Goal: Obtain resource: Download file/media

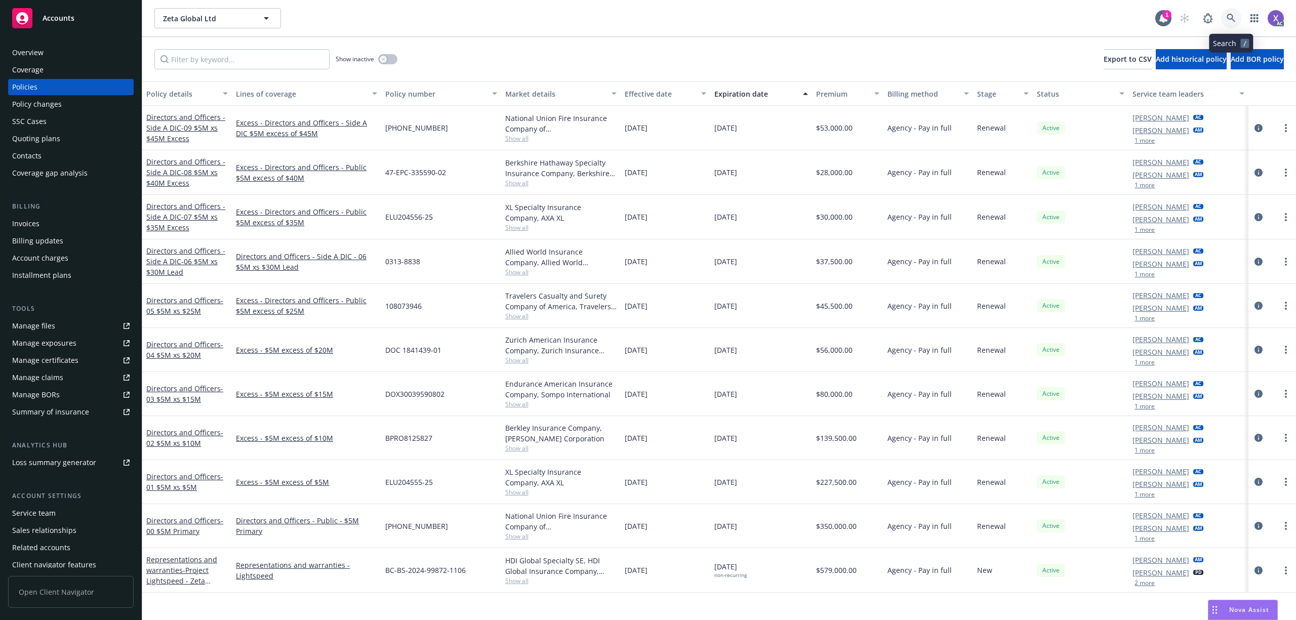
click at [1234, 15] on icon at bounding box center [1231, 18] width 9 height 9
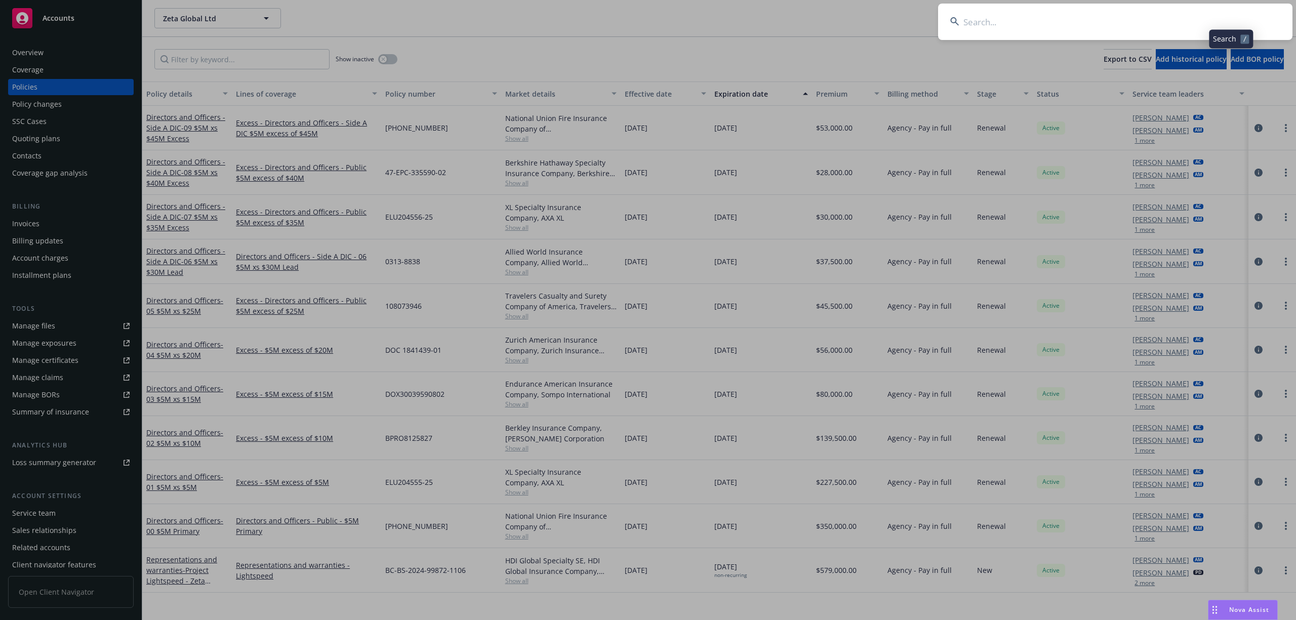
click at [1109, 23] on input at bounding box center [1115, 22] width 354 height 36
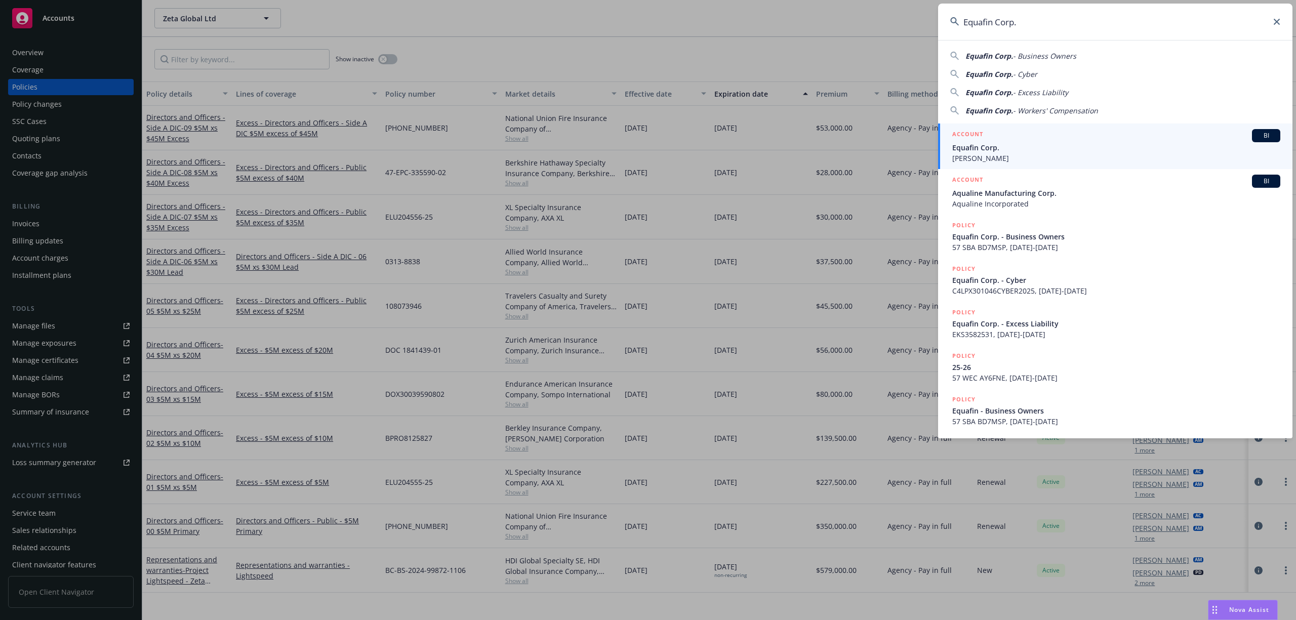
type input "Equafin Corp."
click at [995, 154] on span "Marvin" at bounding box center [1116, 158] width 328 height 11
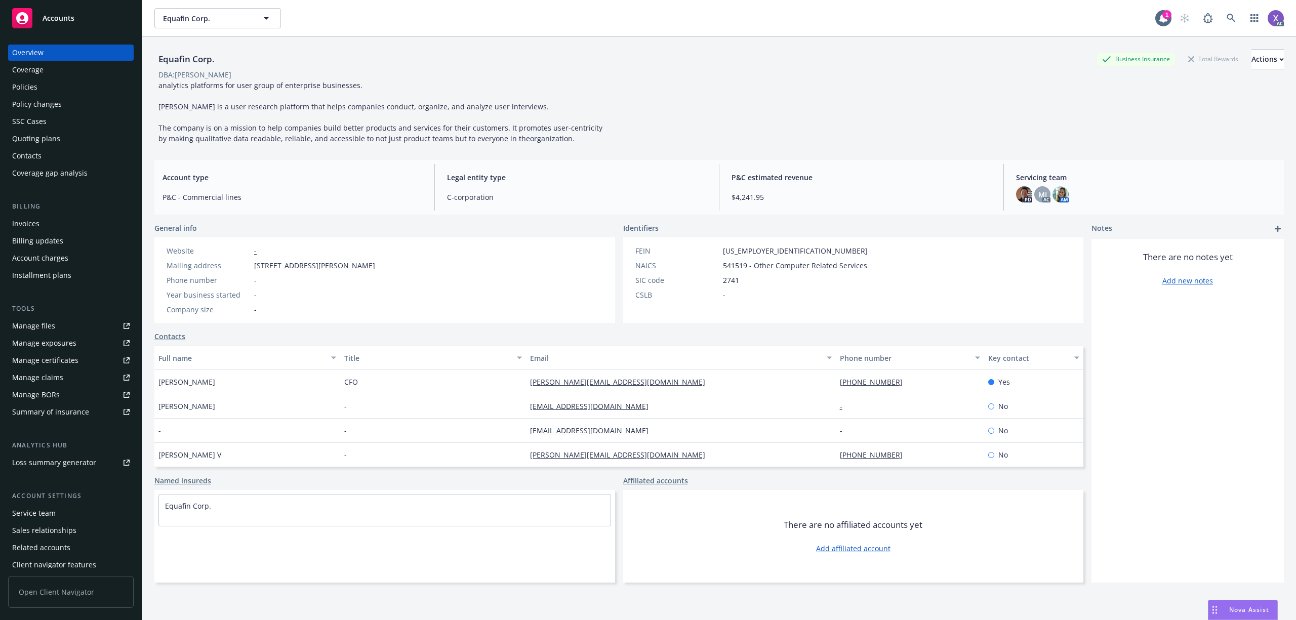
click at [34, 85] on div "Policies" at bounding box center [24, 87] width 25 height 16
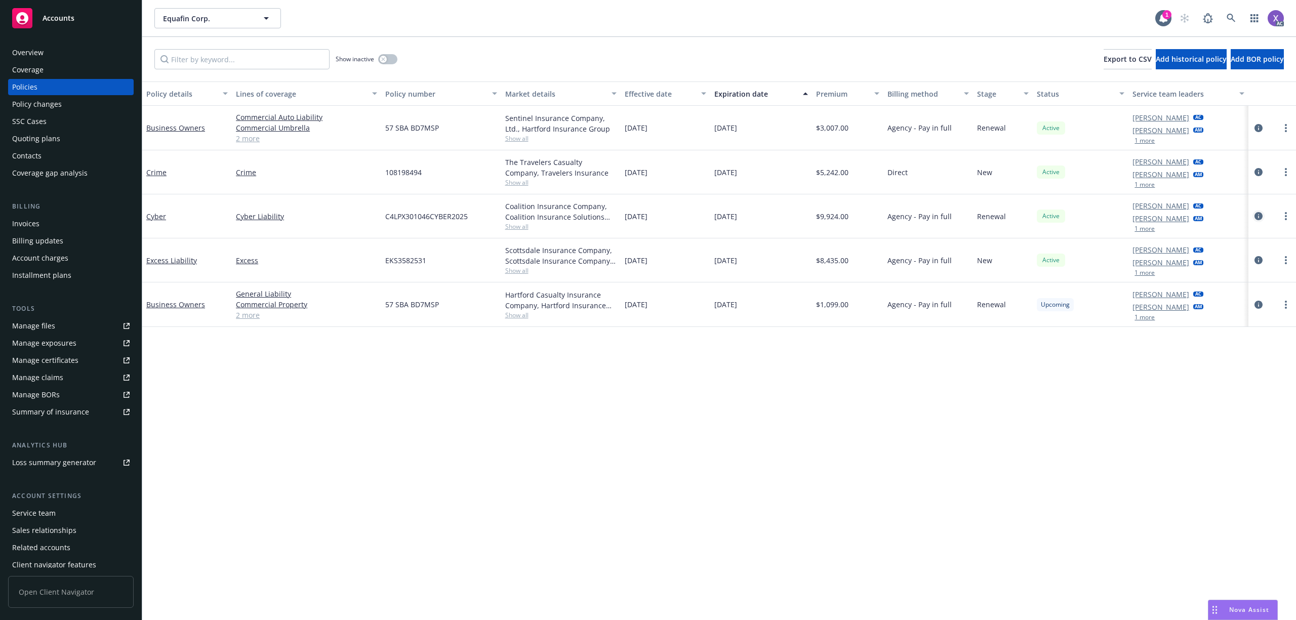
click at [1262, 221] on link "circleInformation" at bounding box center [1259, 216] width 12 height 12
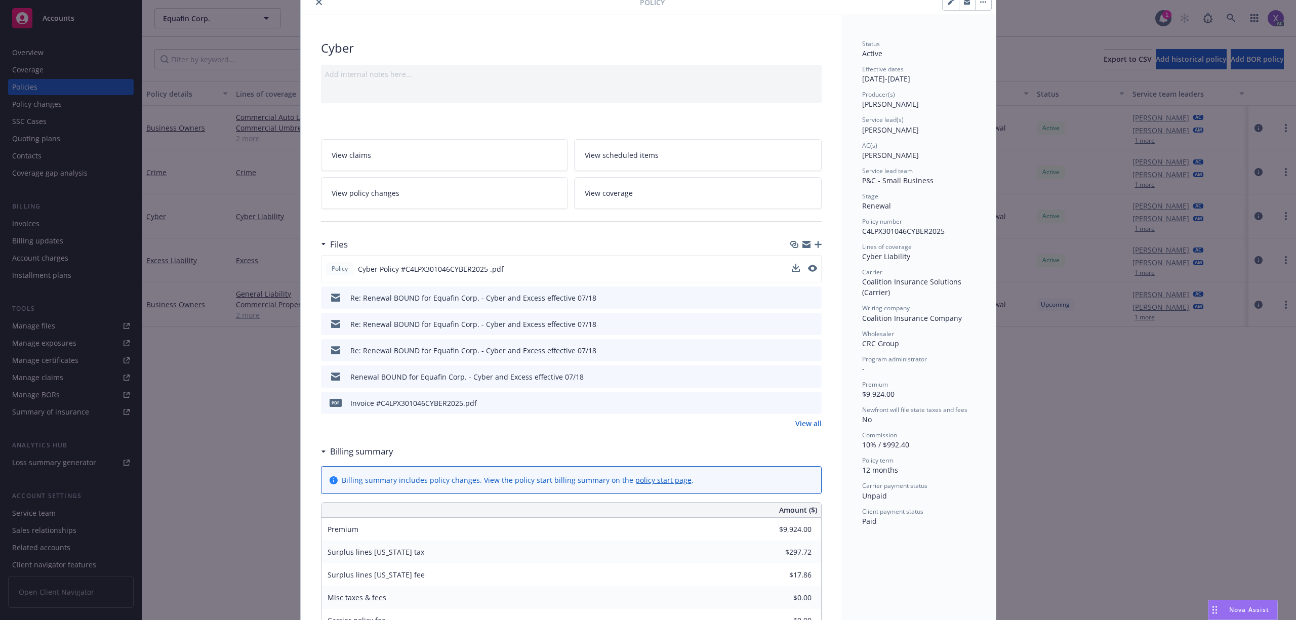
scroll to position [67, 0]
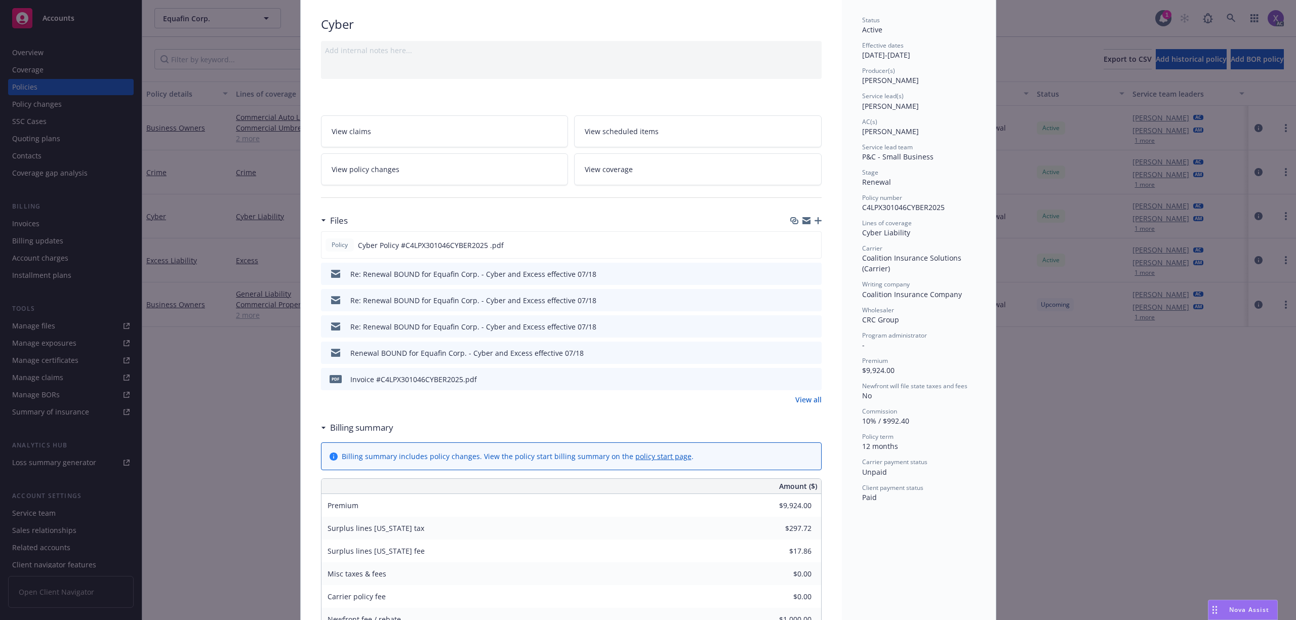
click at [796, 404] on link "View all" at bounding box center [809, 399] width 26 height 11
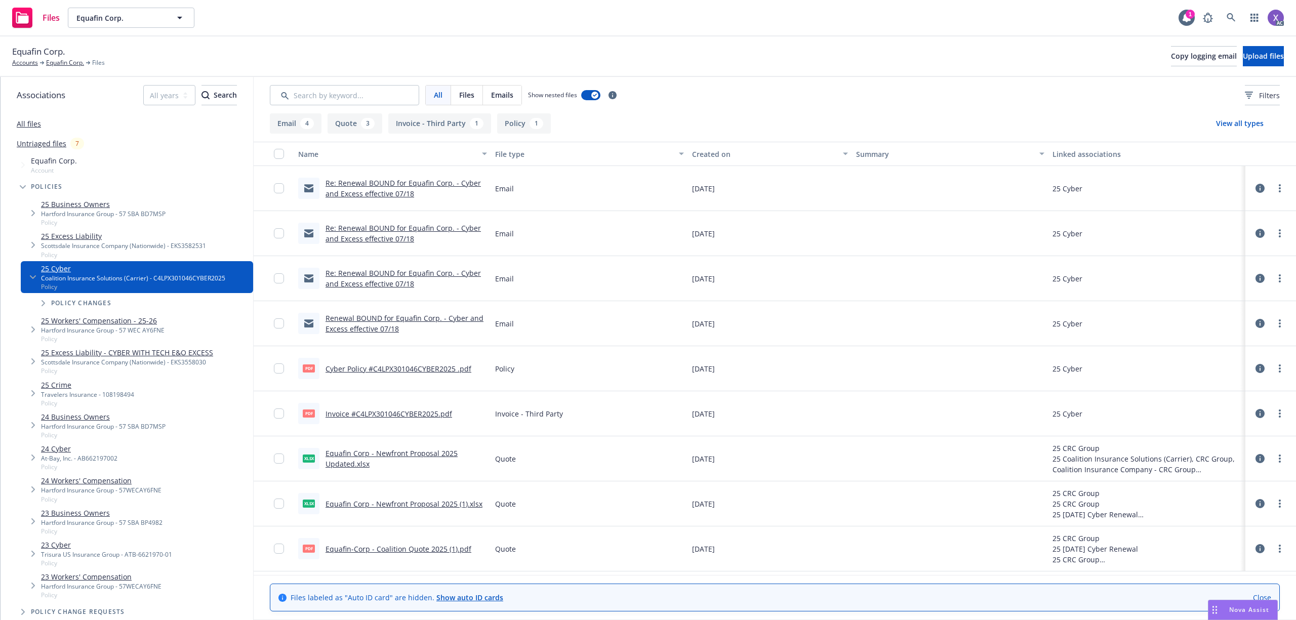
click at [443, 411] on link "Invoice #C4LPX301046CYBER2025.pdf" at bounding box center [389, 414] width 127 height 10
